Goal: Transaction & Acquisition: Book appointment/travel/reservation

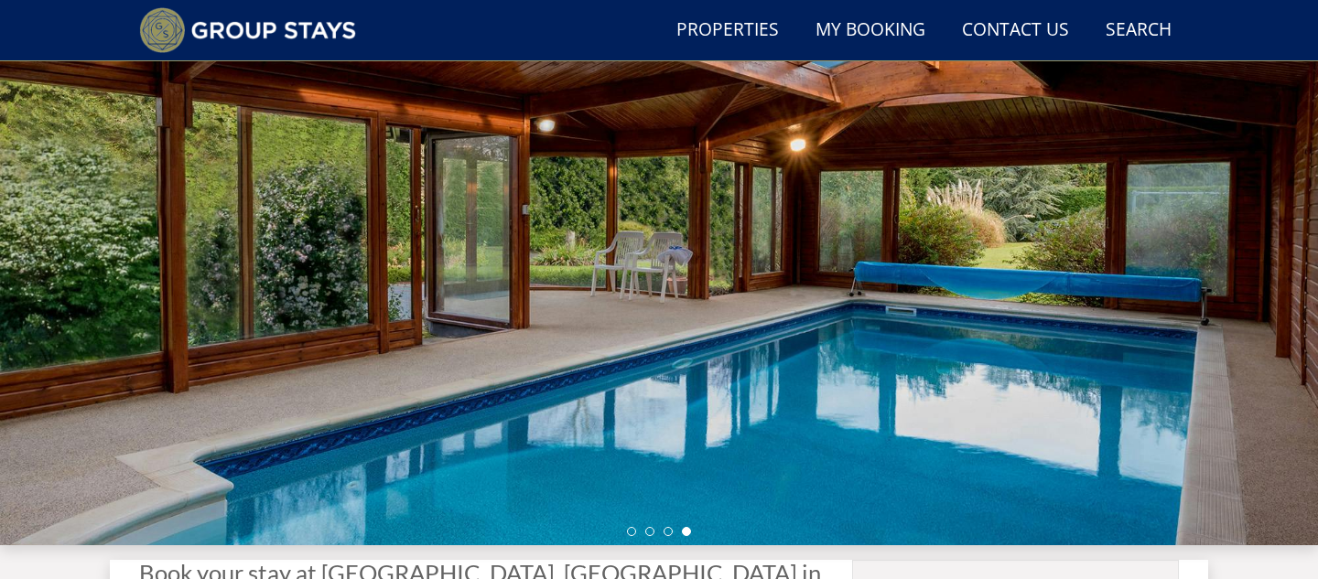
scroll to position [392, 0]
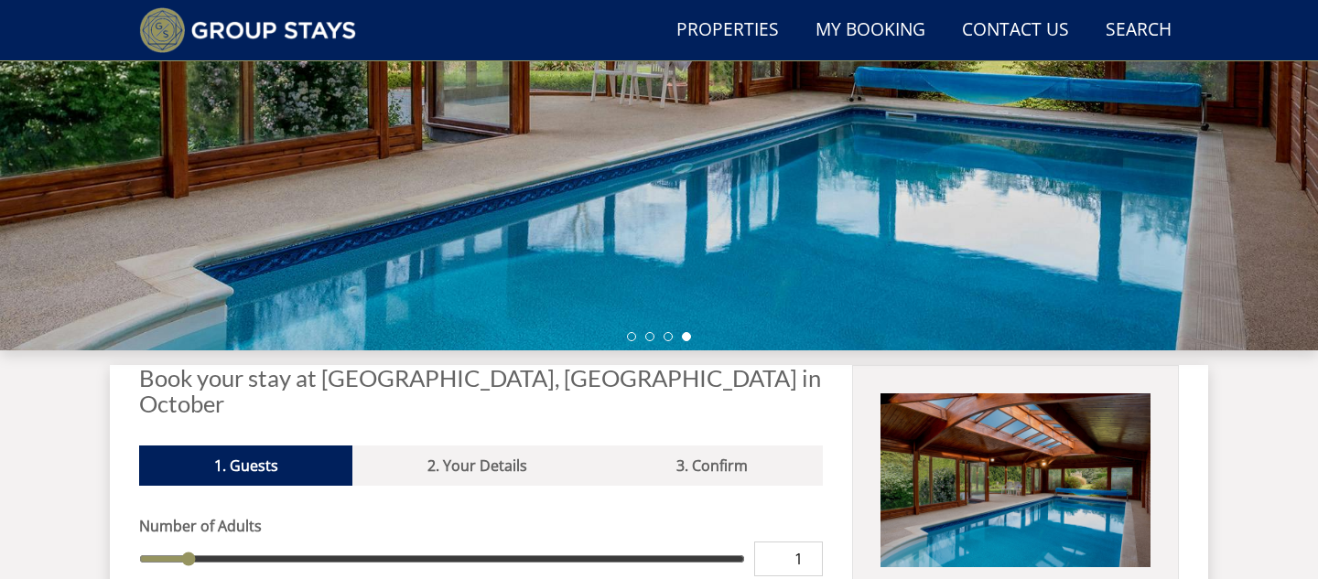
click at [478, 379] on h2 "Book your stay at [GEOGRAPHIC_DATA], [GEOGRAPHIC_DATA] in October" at bounding box center [481, 390] width 684 height 51
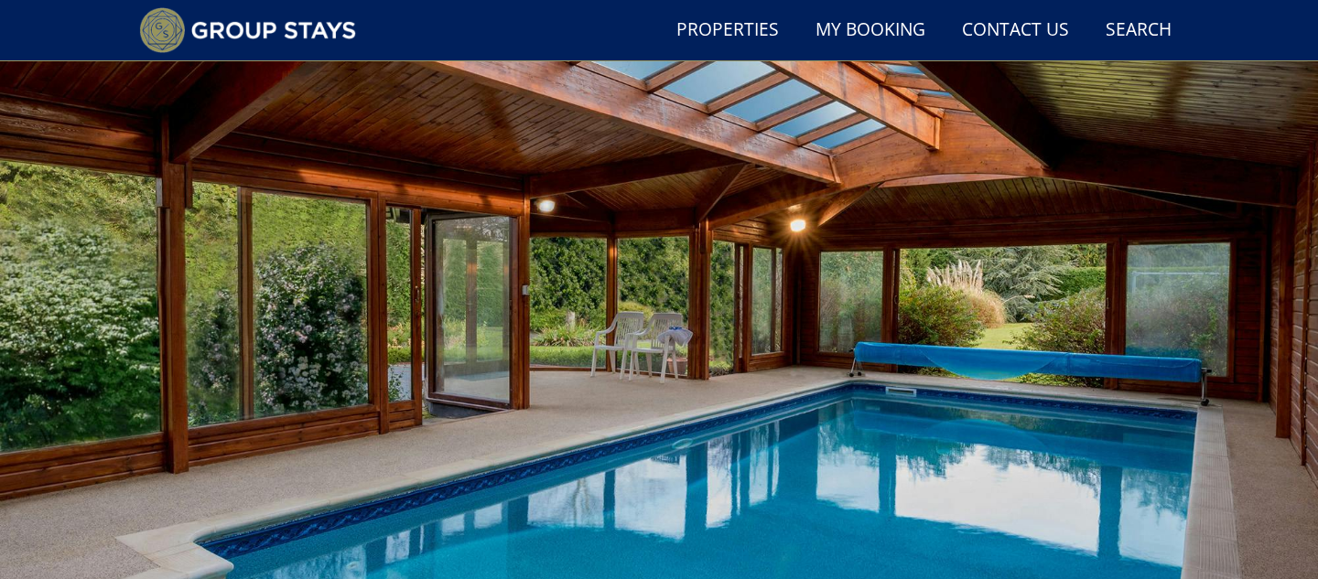
scroll to position [0, 0]
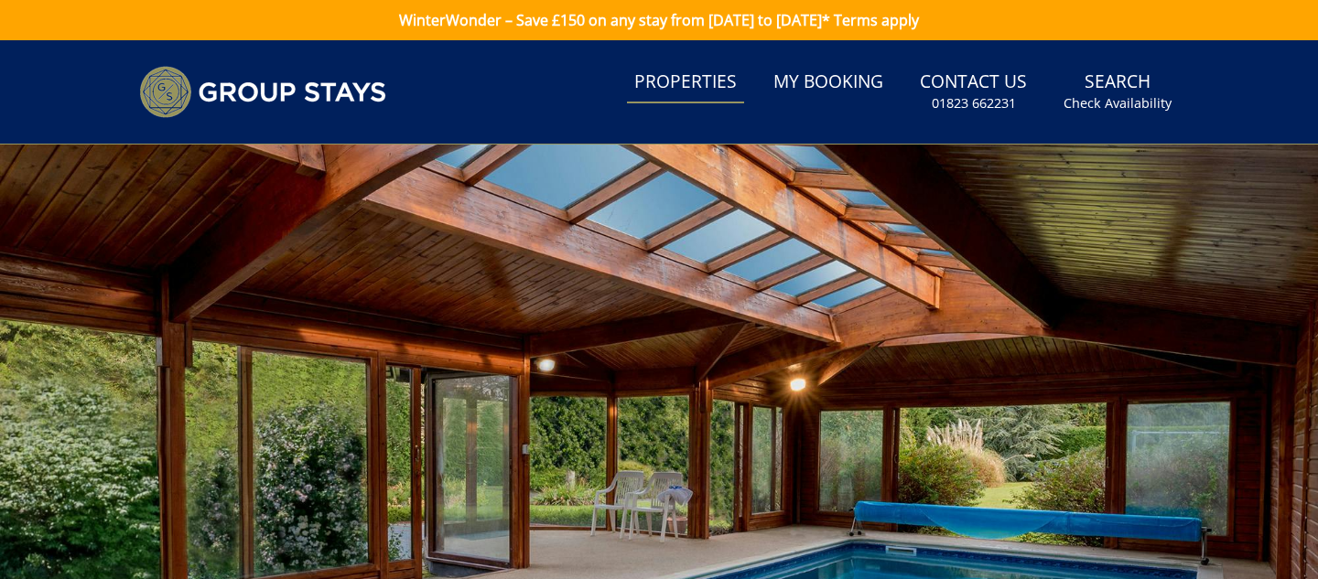
click at [731, 95] on link "Properties" at bounding box center [685, 82] width 117 height 41
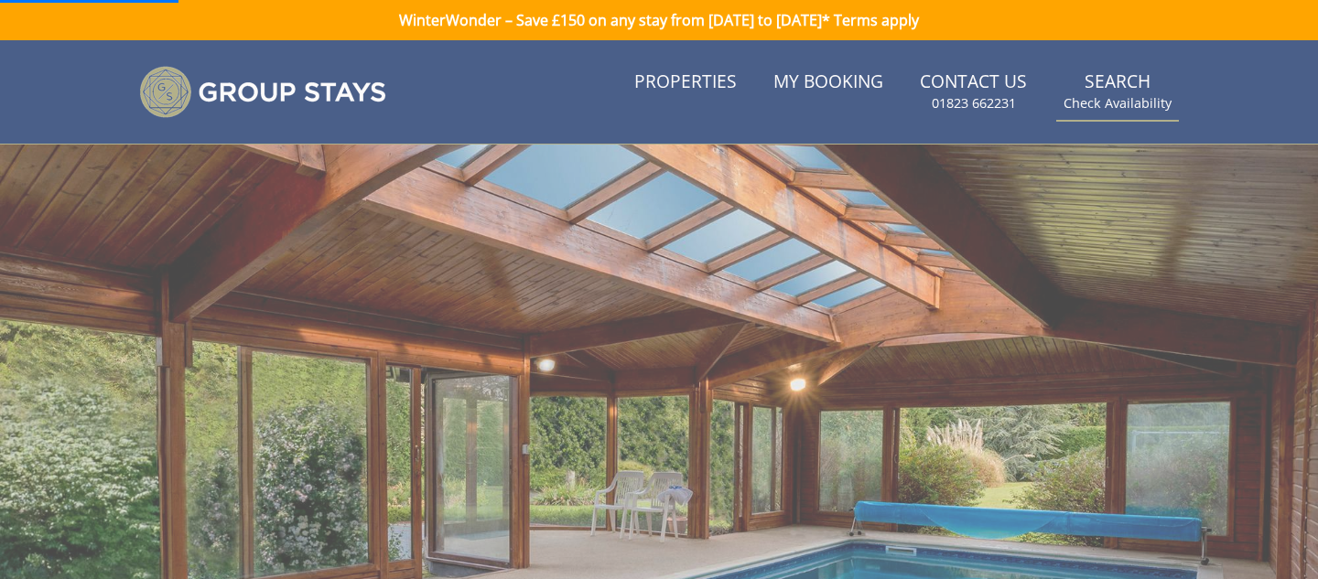
click at [1124, 92] on link "Search Check Availability" at bounding box center [1117, 91] width 123 height 59
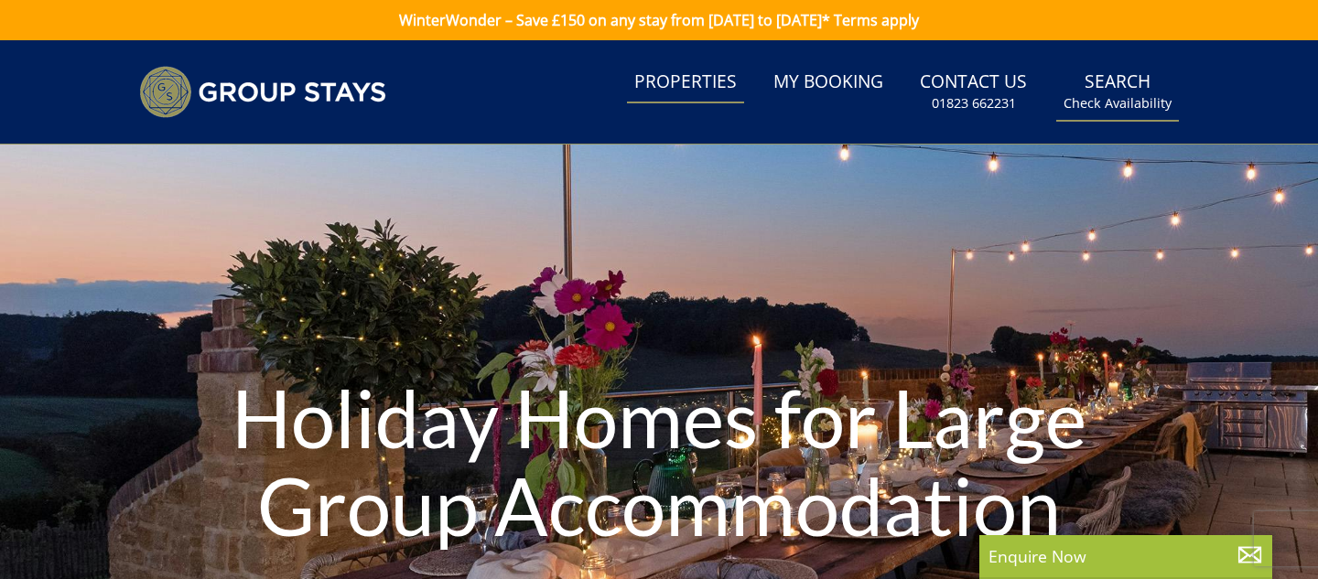
click at [1125, 100] on small "Check Availability" at bounding box center [1117, 103] width 108 height 18
click at [1129, 83] on link "Search Check Availability" at bounding box center [1117, 91] width 123 height 59
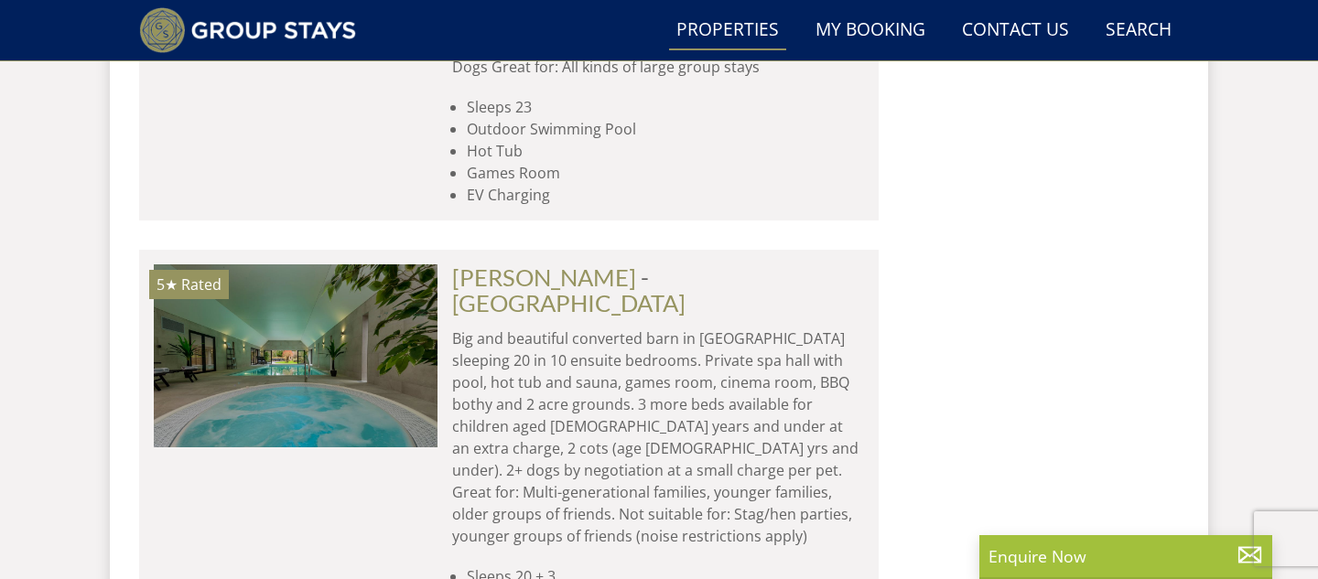
scroll to position [5093, 0]
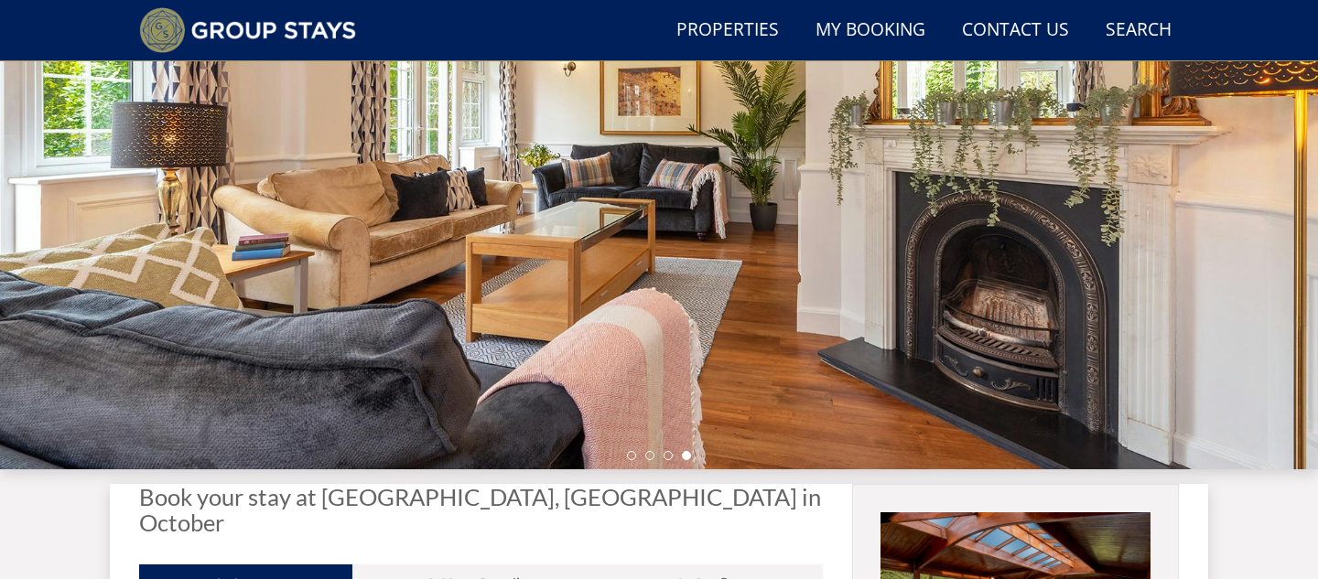
scroll to position [275, 0]
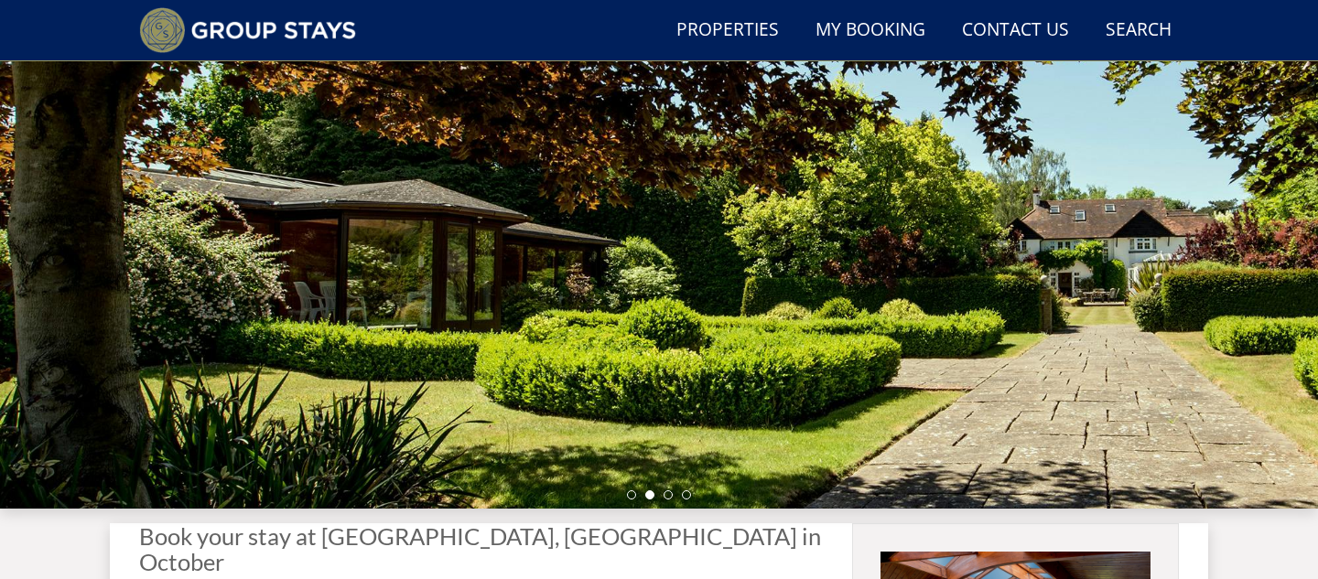
scroll to position [232, 0]
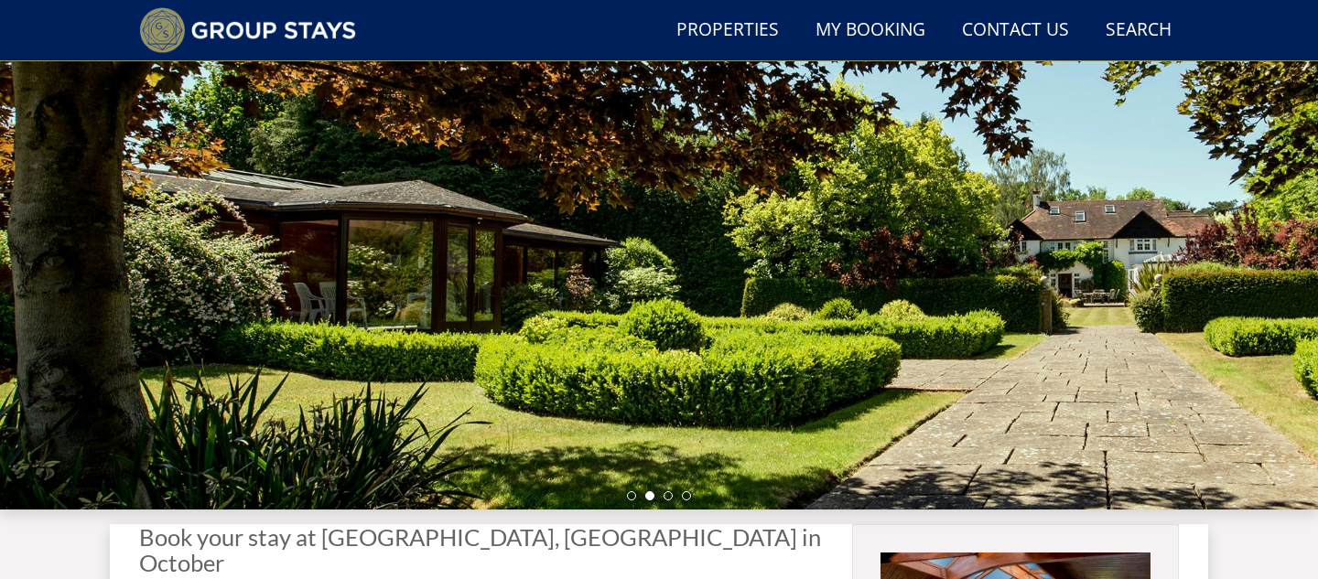
click at [568, 538] on h2 "Book your stay at [GEOGRAPHIC_DATA], [GEOGRAPHIC_DATA] in October" at bounding box center [481, 549] width 684 height 51
click at [1193, 290] on div at bounding box center [659, 189] width 1318 height 641
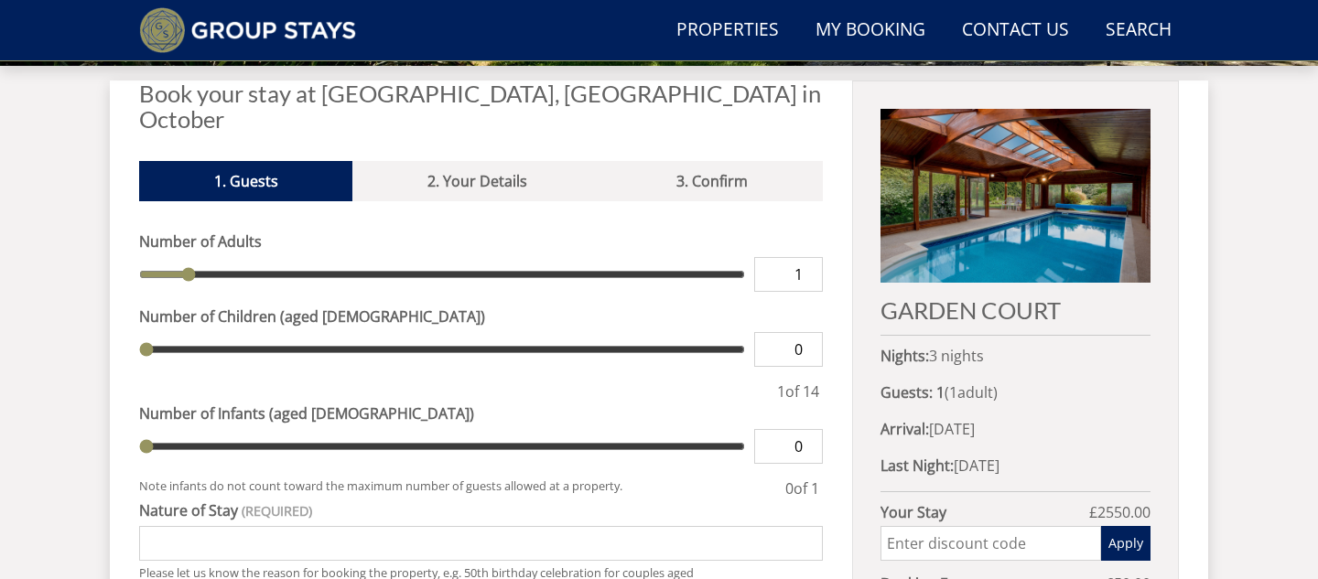
click at [1002, 302] on h2 "GARDEN COURT" at bounding box center [1015, 310] width 270 height 26
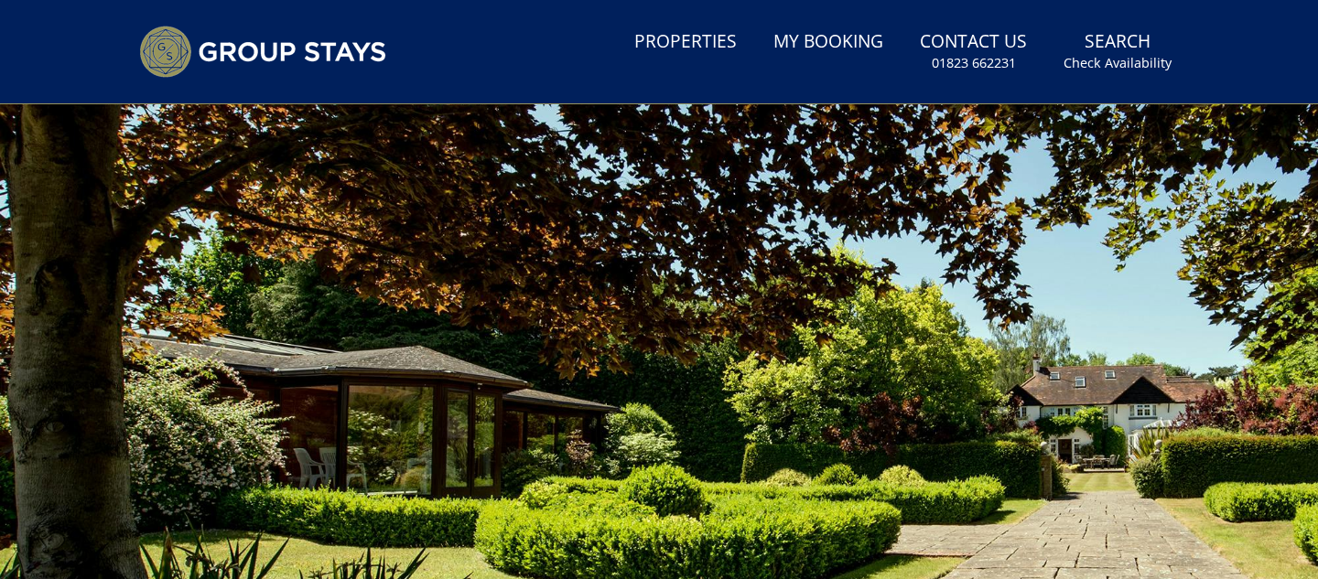
scroll to position [0, 0]
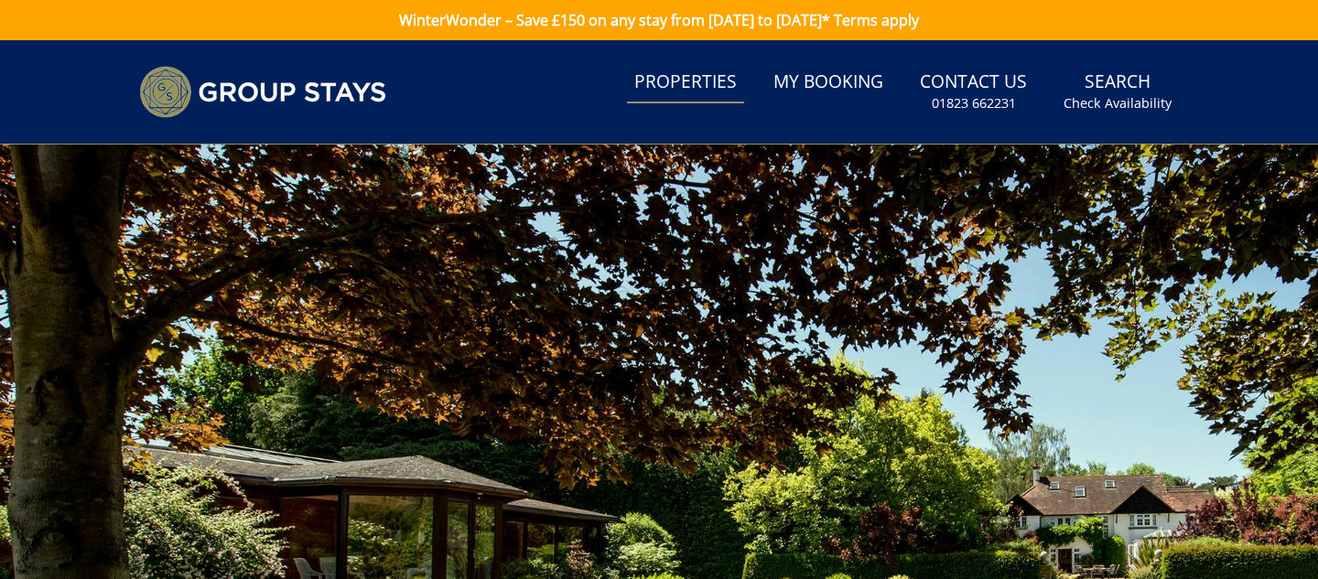
click at [727, 71] on link "Properties" at bounding box center [685, 82] width 117 height 41
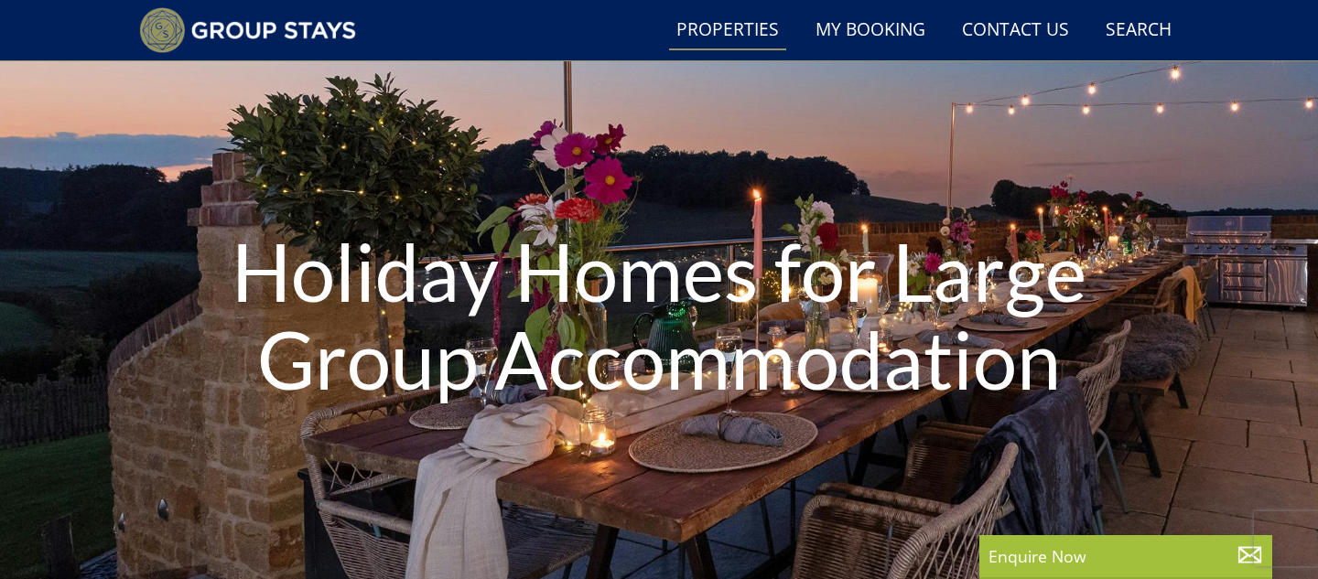
scroll to position [560, 0]
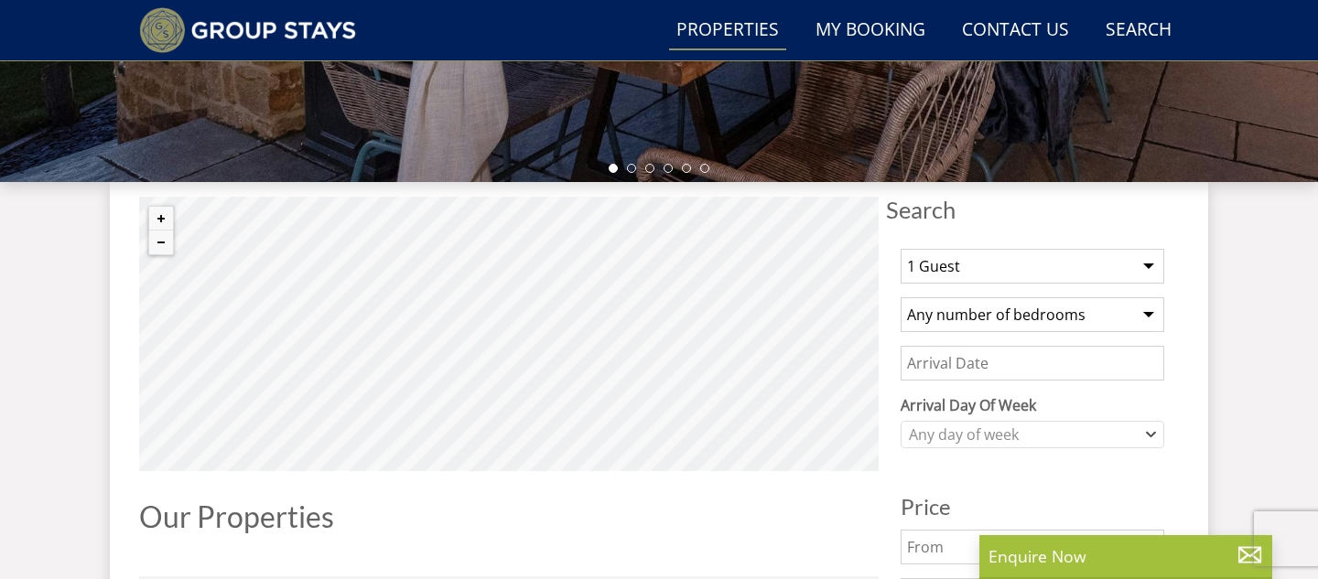
click at [1082, 265] on select "1 Guest 2 Guests 3 Guests 4 Guests 5 Guests 6 Guests 7 Guests 8 Guests 9 Guests…" at bounding box center [1032, 266] width 264 height 35
select select "12"
click at [900, 249] on select "1 Guest 2 Guests 3 Guests 4 Guests 5 Guests 6 Guests 7 Guests 8 Guests 9 Guests…" at bounding box center [1032, 266] width 264 height 35
click at [1069, 318] on select "Any number of bedrooms 3 Bedrooms 4 Bedrooms 5 Bedrooms 6 Bedrooms 7 Bedrooms 8…" at bounding box center [1032, 314] width 264 height 35
click at [900, 297] on select "Any number of bedrooms 3 Bedrooms 4 Bedrooms 5 Bedrooms 6 Bedrooms 7 Bedrooms 8…" at bounding box center [1032, 314] width 264 height 35
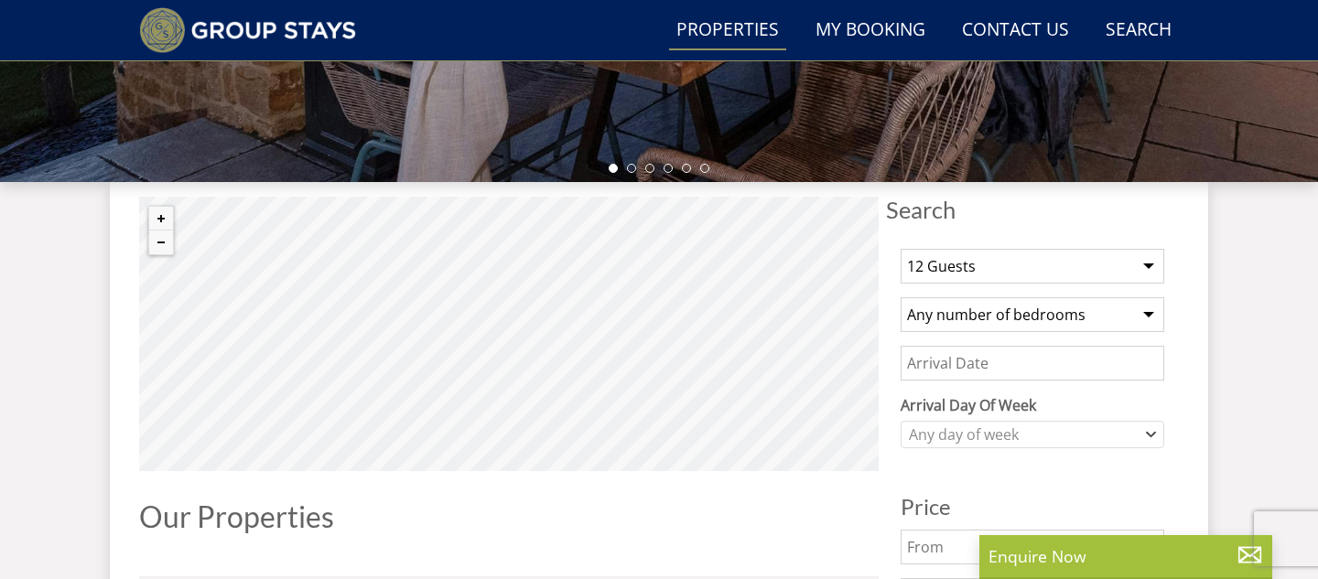
click at [1069, 318] on select "Any number of bedrooms 3 Bedrooms 4 Bedrooms 5 Bedrooms 6 Bedrooms 7 Bedrooms 8…" at bounding box center [1032, 314] width 264 height 35
select select "4"
click at [900, 297] on select "Any number of bedrooms 3 Bedrooms 4 Bedrooms 5 Bedrooms 6 Bedrooms 7 Bedrooms 8…" at bounding box center [1032, 314] width 264 height 35
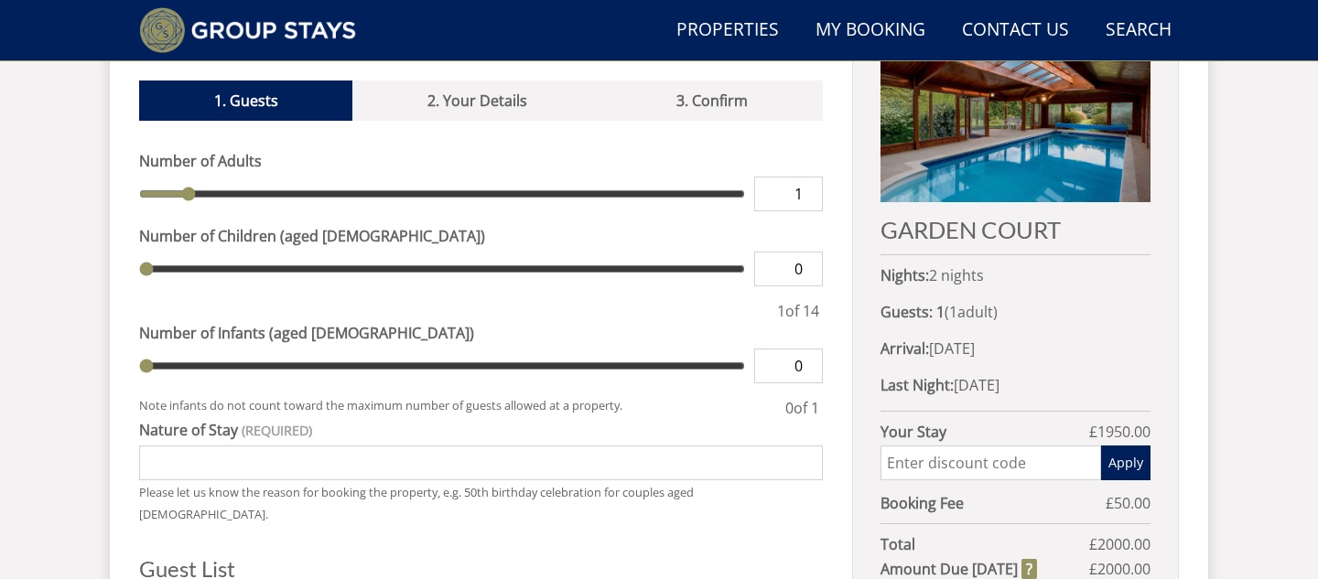
scroll to position [878, 0]
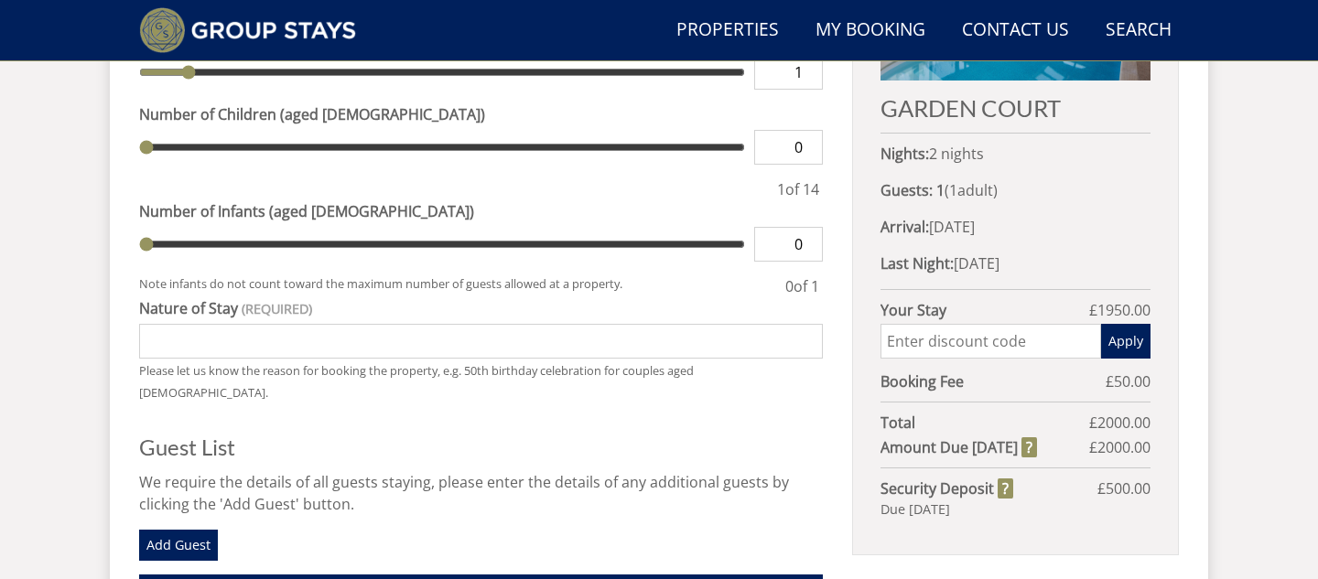
click at [988, 342] on input "text" at bounding box center [990, 341] width 221 height 35
paste input "WinterWonder"
type input "WinterWonder"
click at [1121, 338] on button "Apply" at bounding box center [1125, 341] width 49 height 35
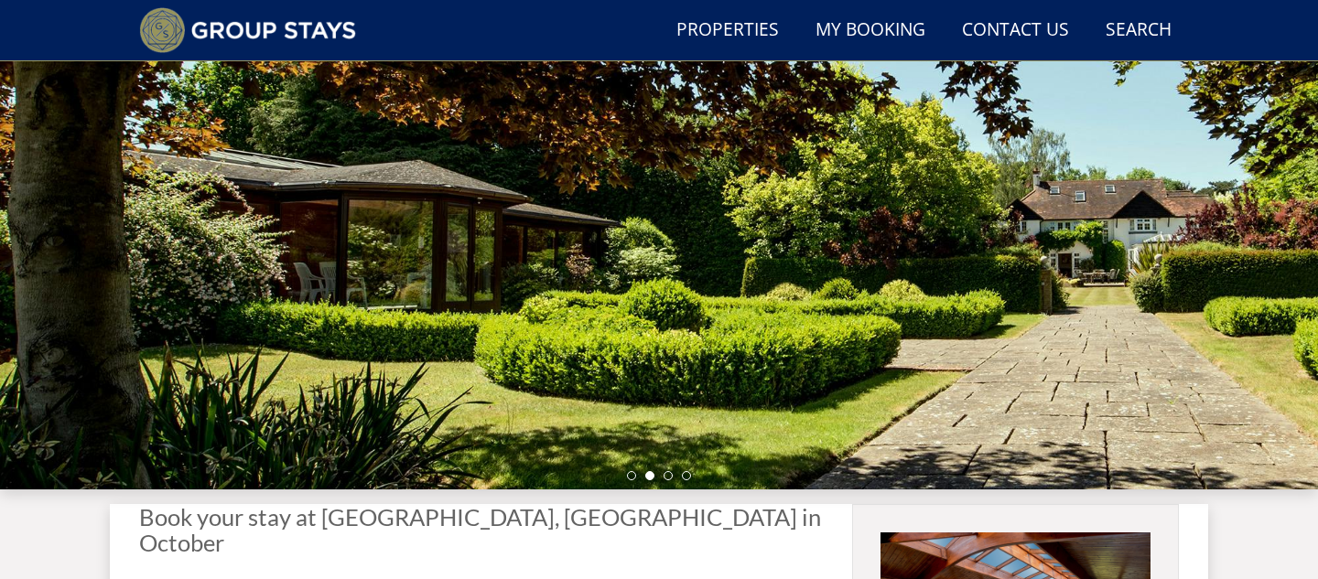
scroll to position [248, 0]
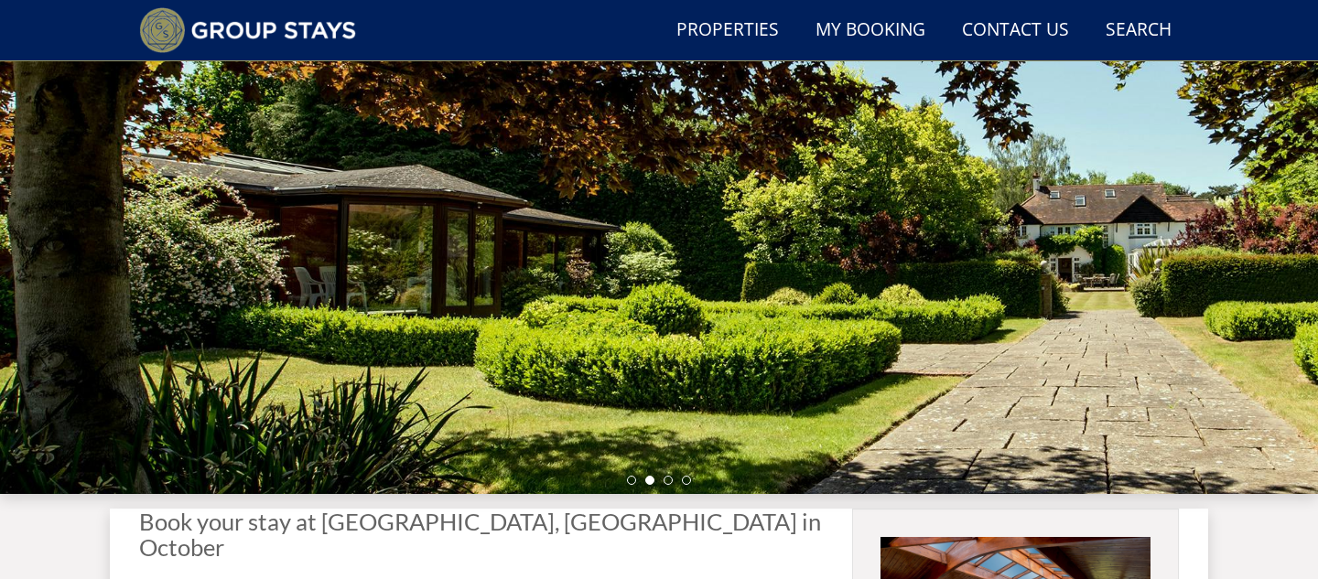
click at [673, 479] on ul at bounding box center [659, 480] width 64 height 9
click at [670, 481] on li at bounding box center [667, 480] width 9 height 9
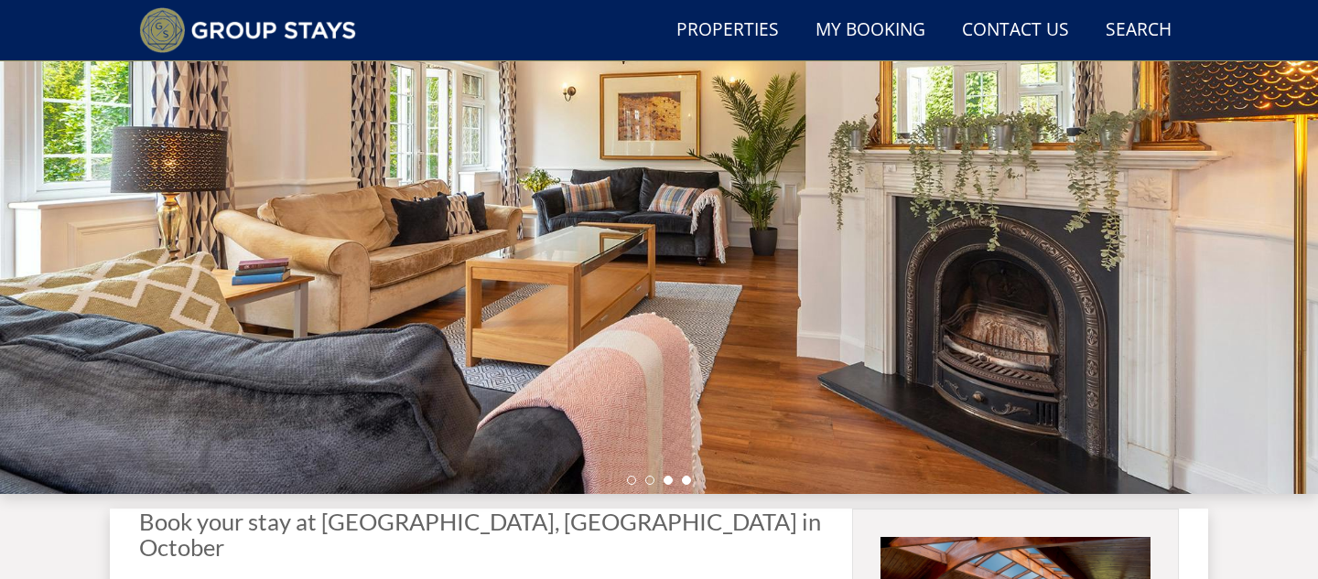
click at [687, 482] on li at bounding box center [686, 480] width 9 height 9
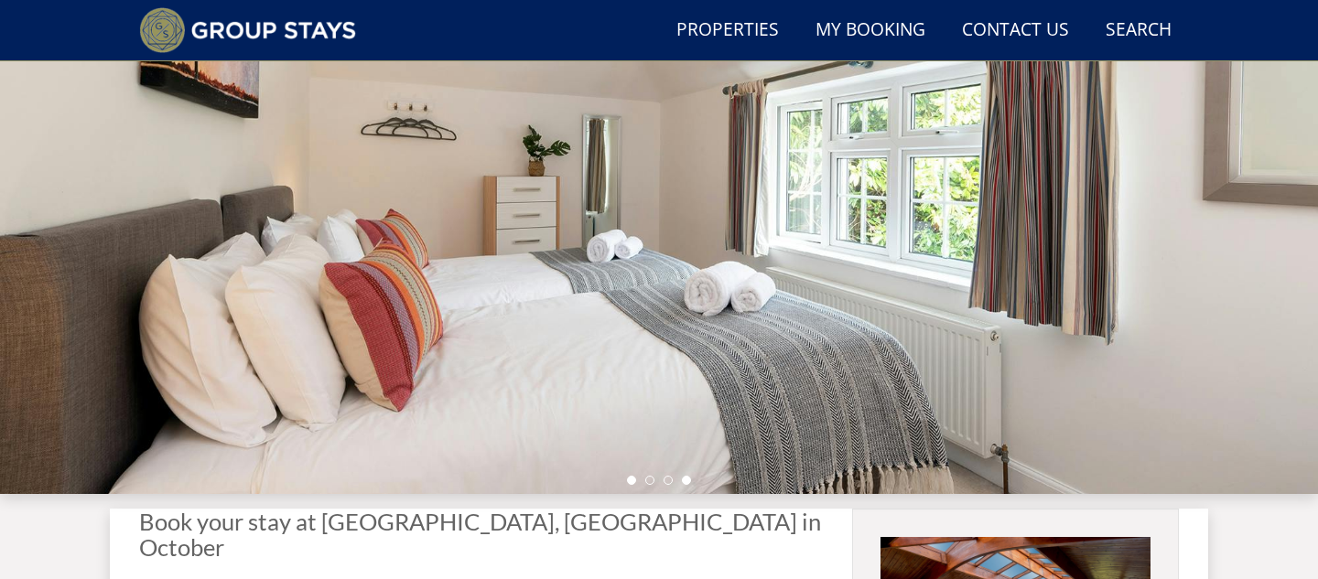
click at [631, 482] on li at bounding box center [631, 480] width 9 height 9
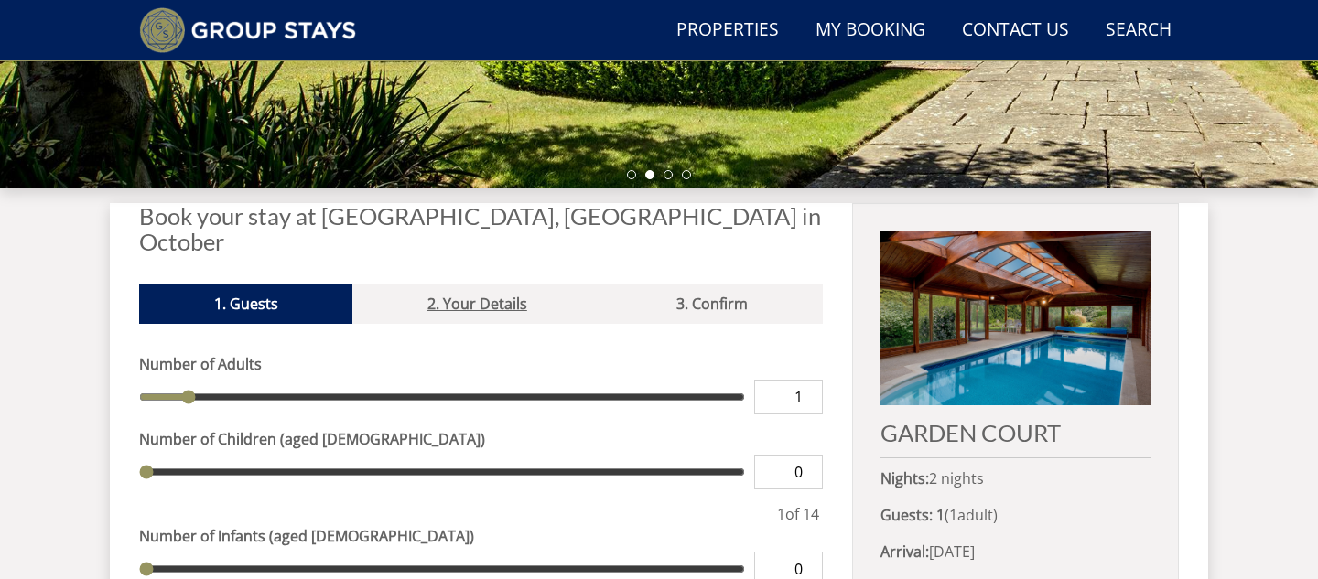
scroll to position [328, 0]
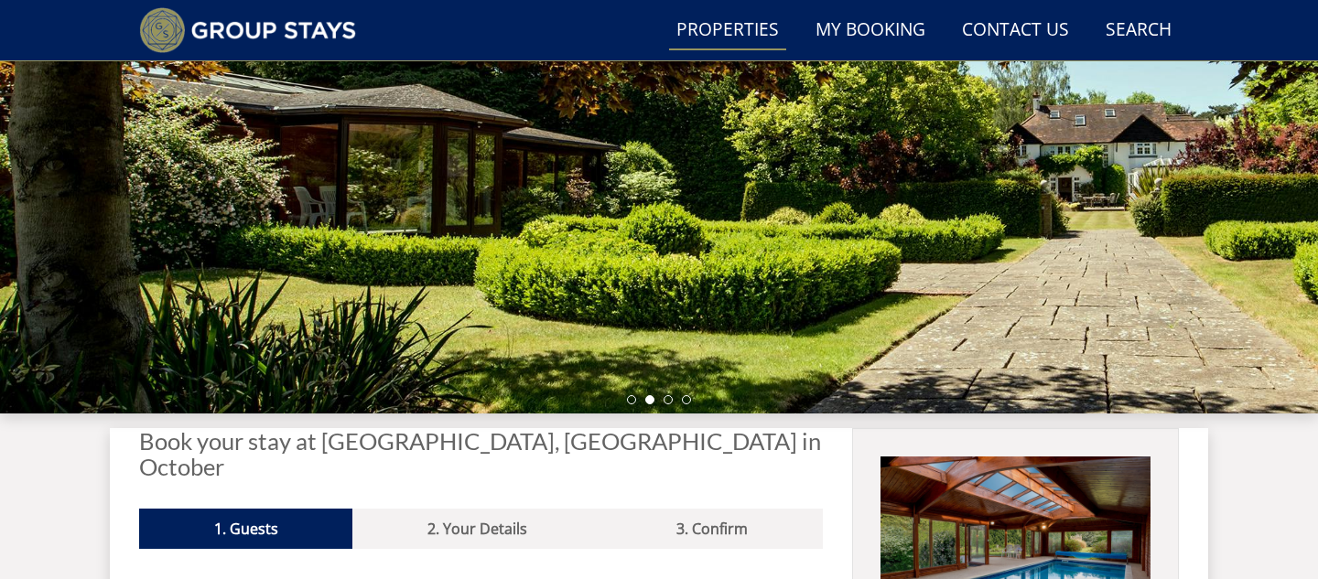
click at [756, 35] on link "Properties" at bounding box center [727, 30] width 117 height 41
